Goal: Find specific page/section: Find specific page/section

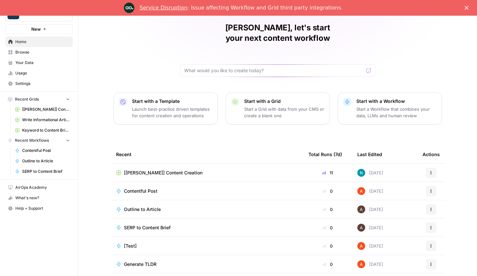
click at [43, 109] on span "[[PERSON_NAME]] Content Creation" at bounding box center [46, 109] width 48 height 6
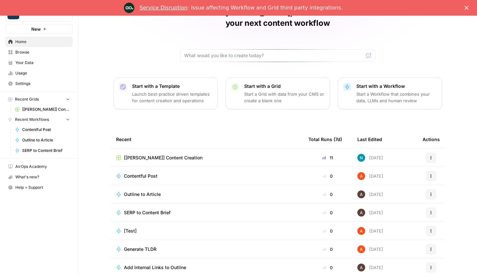
scroll to position [16, 0]
click at [24, 63] on span "Your Data" at bounding box center [42, 63] width 54 height 6
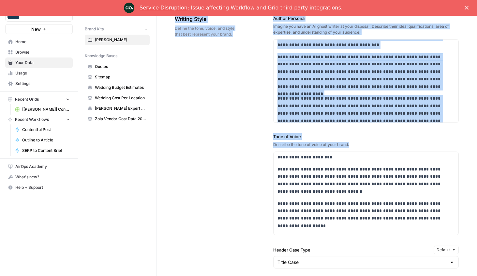
scroll to position [262, 0]
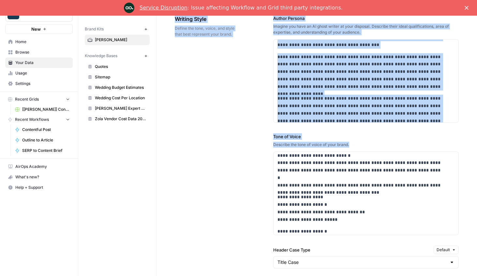
drag, startPoint x: 270, startPoint y: 56, endPoint x: 344, endPoint y: 207, distance: 167.9
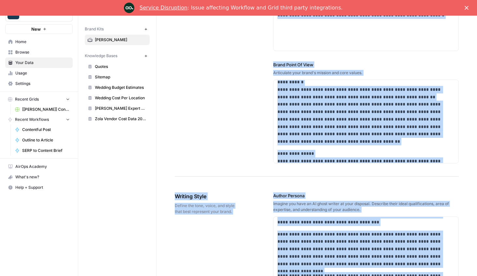
scroll to position [0, 0]
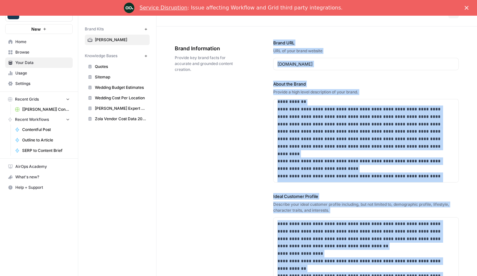
click at [244, 109] on div "**********" at bounding box center [317, 261] width 284 height 471
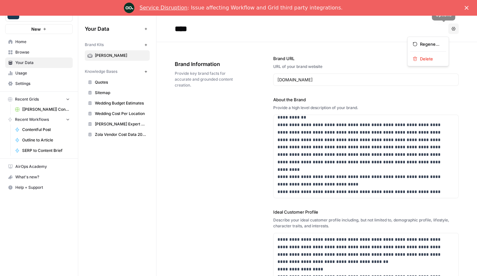
click at [452, 27] on icon "button" at bounding box center [454, 29] width 4 height 4
click at [103, 54] on span "[PERSON_NAME]" at bounding box center [121, 56] width 52 height 6
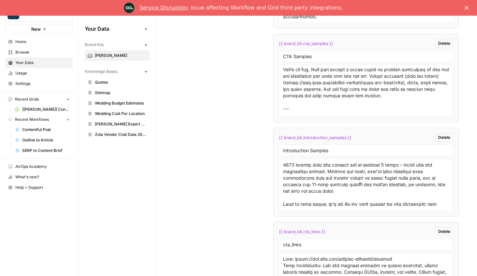
scroll to position [1626, 0]
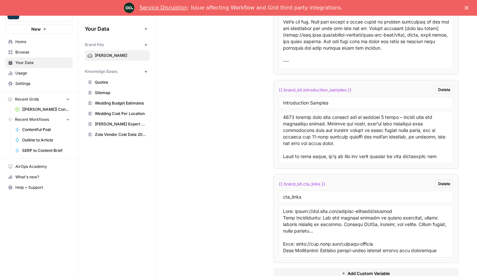
drag, startPoint x: 270, startPoint y: 56, endPoint x: 438, endPoint y: 257, distance: 261.7
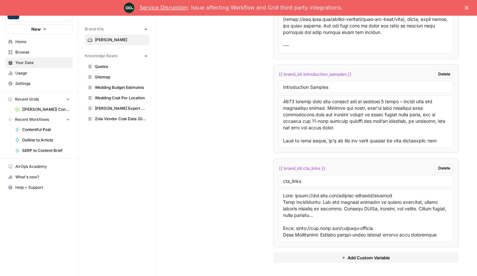
copy div "**********"
